Goal: Task Accomplishment & Management: Complete application form

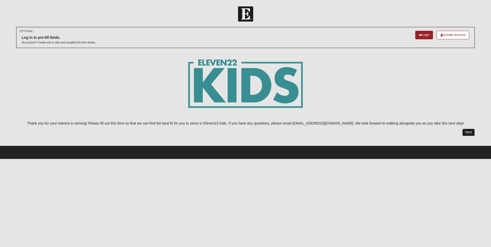
click at [467, 130] on link "Next" at bounding box center [468, 132] width 13 height 7
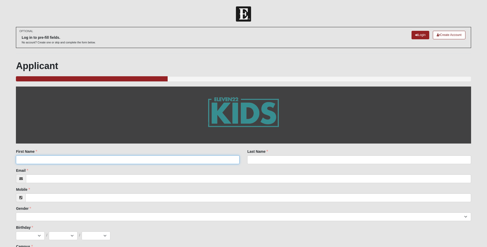
click at [35, 160] on input "First Name" at bounding box center [128, 159] width 224 height 9
type input "[PERSON_NAME]"
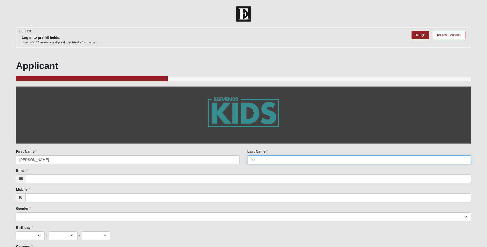
type input "h"
type input "[PERSON_NAME]"
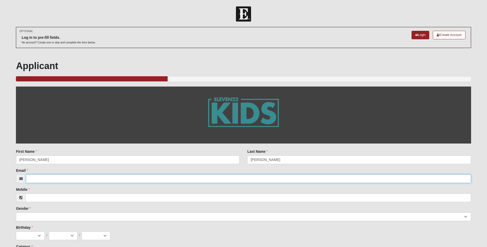
click at [33, 180] on input "Email" at bounding box center [248, 178] width 445 height 9
type input "[EMAIL_ADDRESS][DOMAIN_NAME]"
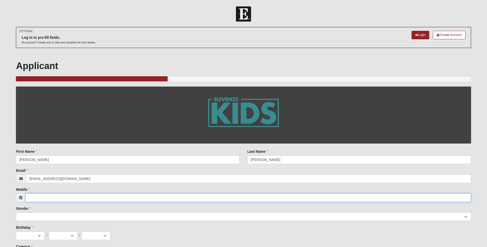
type input "3865460442"
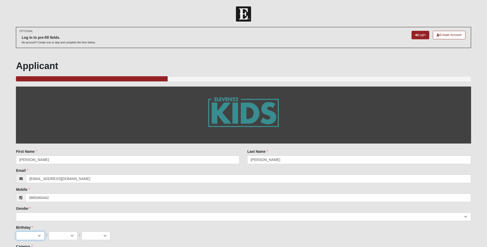
select select "3"
select select "26"
select select "1948"
type input "FL"
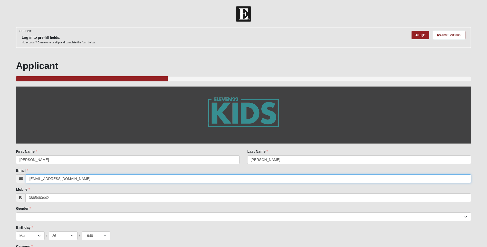
type input "[PHONE_NUMBER]"
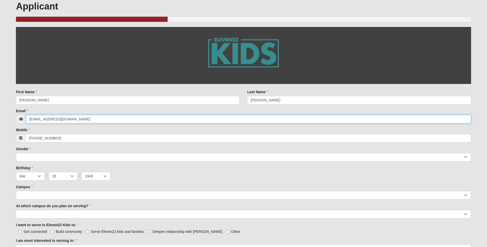
scroll to position [77, 0]
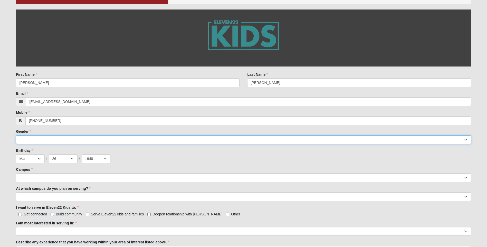
click at [32, 138] on select "[DEMOGRAPHIC_DATA] [DEMOGRAPHIC_DATA]" at bounding box center [243, 139] width 455 height 9
select select "2"
click at [16, 135] on select "[DEMOGRAPHIC_DATA] [DEMOGRAPHIC_DATA]" at bounding box center [243, 139] width 455 height 9
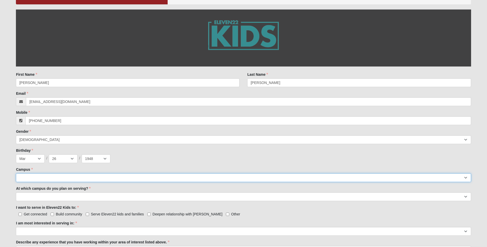
click at [24, 176] on select "Arlington Baymeadows Eleven22 Online [PERSON_NAME][GEOGRAPHIC_DATA] Jesup [GEOG…" at bounding box center [243, 177] width 455 height 9
select select "19"
click at [16, 173] on select "Arlington Baymeadows Eleven22 Online [PERSON_NAME][GEOGRAPHIC_DATA] Jesup [GEOG…" at bounding box center [243, 177] width 455 height 9
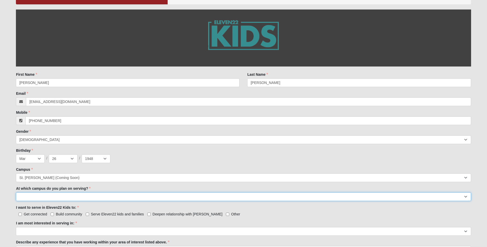
click at [29, 195] on select "[GEOGRAPHIC_DATA] [PERSON_NAME][GEOGRAPHIC_DATA] [GEOGRAPHIC_DATA] [GEOGRAPHIC_…" at bounding box center [243, 196] width 455 height 9
select select "[GEOGRAPHIC_DATA]"
click at [16, 192] on select "[GEOGRAPHIC_DATA] [PERSON_NAME][GEOGRAPHIC_DATA] [GEOGRAPHIC_DATA] [GEOGRAPHIC_…" at bounding box center [243, 196] width 455 height 9
click at [87, 214] on input "Serve Eleven22 kids and families" at bounding box center [87, 214] width 3 height 3
checkbox input "true"
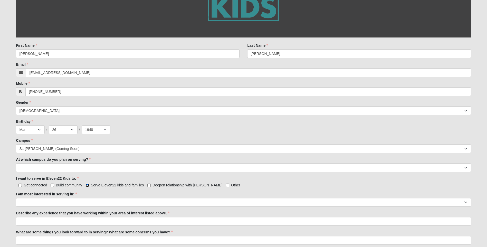
scroll to position [154, 0]
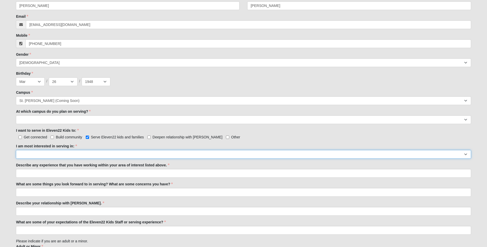
click at [25, 155] on select "Registration Tour Guide Preschool Disciple Group Leader Elementary Disciple Gro…" at bounding box center [243, 154] width 455 height 9
select select "Undecided"
click at [16, 150] on select "Registration Tour Guide Preschool Disciple Group Leader Elementary Disciple Gro…" at bounding box center [243, 154] width 455 height 9
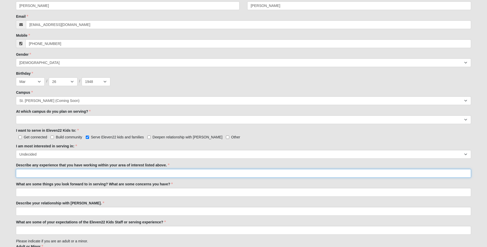
click at [34, 173] on input "Describe any experience that you have working within your area of interest list…" at bounding box center [243, 173] width 455 height 9
type input "I"
click at [44, 174] on input "I have taught" at bounding box center [243, 173] width 455 height 9
click at [128, 174] on input "I have taught 3rd and 4th grade kids in [DATE] School for years." at bounding box center [243, 173] width 455 height 9
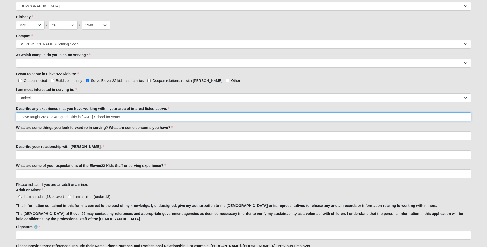
scroll to position [220, 0]
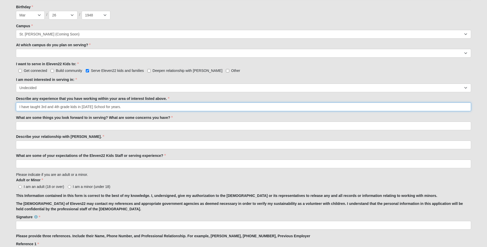
click at [59, 107] on input "I have taught 3rd and 4th grade kids in [DATE] School for years." at bounding box center [243, 106] width 455 height 9
click at [131, 107] on input "I have taught 3rd through 5th grade kids in [DATE] School for years." at bounding box center [243, 106] width 455 height 9
type input "I have taught 3rd through 5th grade kids in [DATE] School for years. I also am …"
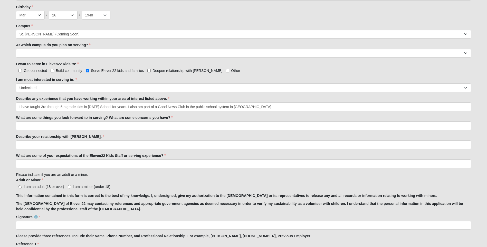
click at [22, 125] on input "What are some things you look forward to in serving? What are some concerns you…" at bounding box center [243, 125] width 455 height 9
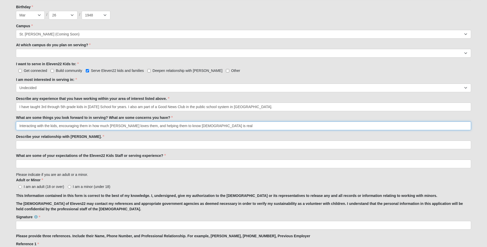
click at [138, 126] on input "Interacting with the kids, encouraging them in how much [PERSON_NAME] loves the…" at bounding box center [243, 125] width 455 height 9
click at [120, 126] on input "Interacting with the kid, and helping them to know [DEMOGRAPHIC_DATA] is real" at bounding box center [243, 125] width 455 height 9
click at [56, 125] on input "Interacting with the kid, and helping them to know [DEMOGRAPHIC_DATA] is real, …" at bounding box center [243, 125] width 455 height 9
click at [203, 126] on input "Interacting with the kids and helping them to know [DEMOGRAPHIC_DATA] is real, …" at bounding box center [243, 125] width 455 height 9
type input "Interacting with the kids and helping them to know [DEMOGRAPHIC_DATA] is real, …"
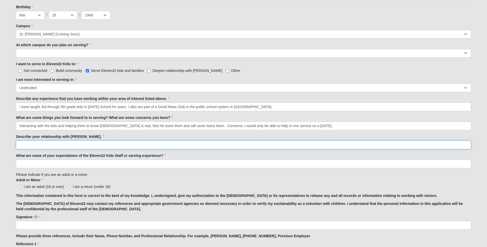
click at [24, 145] on input "Describe your relationship with [PERSON_NAME]." at bounding box center [243, 144] width 455 height 9
type input "I love the Lord with all my heart and love to worship Him."
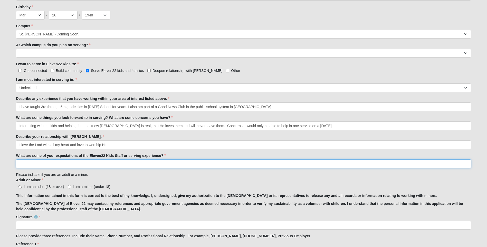
click at [22, 164] on input "What are some of your expectations of the Eleven22 Kids Staff or serving experi…" at bounding box center [243, 163] width 455 height 9
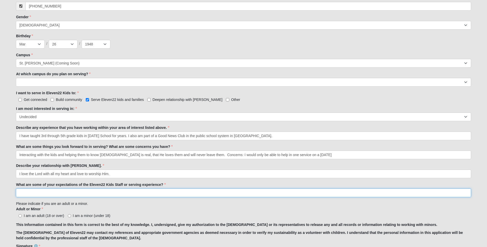
scroll to position [195, 0]
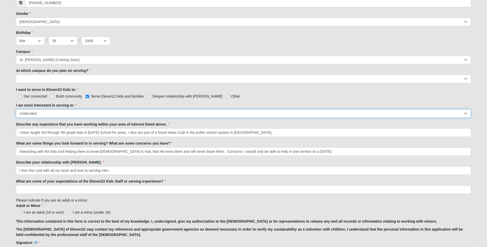
click at [43, 114] on select "Registration Tour Guide Preschool Disciple Group Leader Elementary Disciple Gro…" at bounding box center [243, 113] width 455 height 9
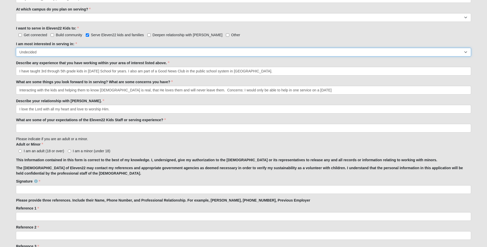
scroll to position [264, 0]
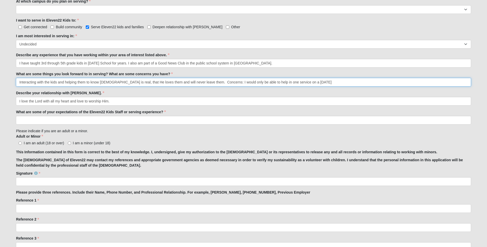
click at [299, 82] on input "Interacting with the kids and helping them to know [DEMOGRAPHIC_DATA] is real, …" at bounding box center [243, 82] width 455 height 9
type input "Interacting with the kids and helping them to know [DEMOGRAPHIC_DATA] is real, …"
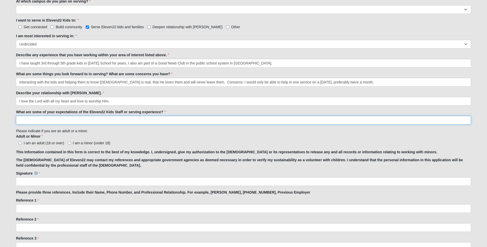
click at [24, 120] on input "What are some of your expectations of the Eleven22 Kids Staff or serving experi…" at bounding box center [243, 120] width 455 height 9
